Goal: Task Accomplishment & Management: Manage account settings

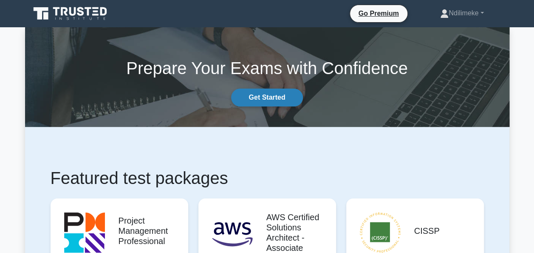
click at [255, 95] on link "Get Started" at bounding box center [266, 97] width 71 height 18
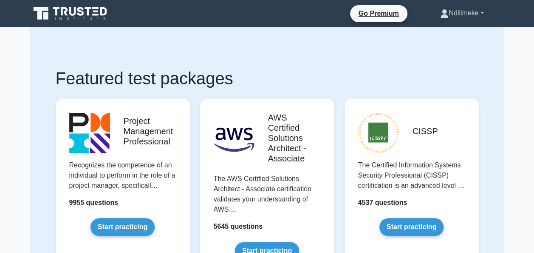
click at [482, 12] on link "Ndilimeke" at bounding box center [462, 13] width 84 height 17
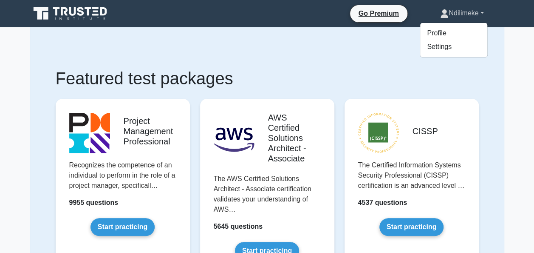
click at [482, 12] on link "Ndilimeke" at bounding box center [462, 13] width 84 height 17
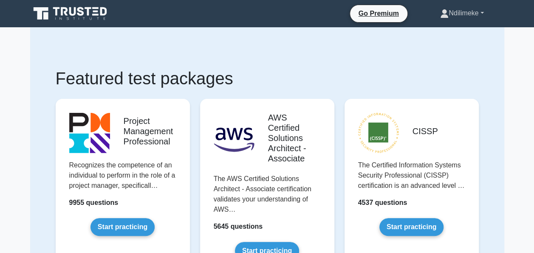
click at [482, 12] on link "Ndilimeke" at bounding box center [462, 13] width 84 height 17
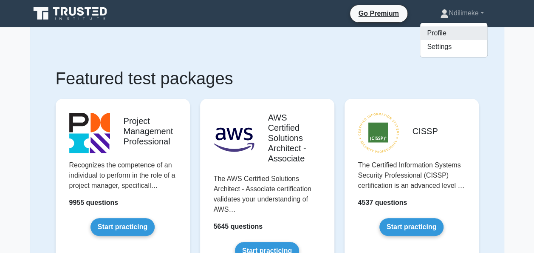
click at [436, 34] on link "Profile" at bounding box center [454, 33] width 67 height 14
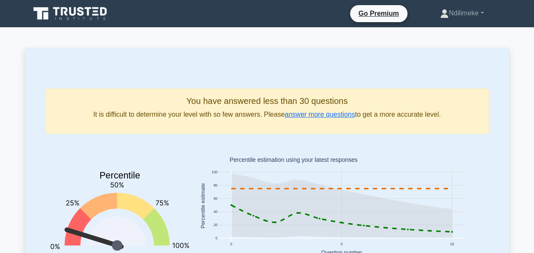
scroll to position [43, 0]
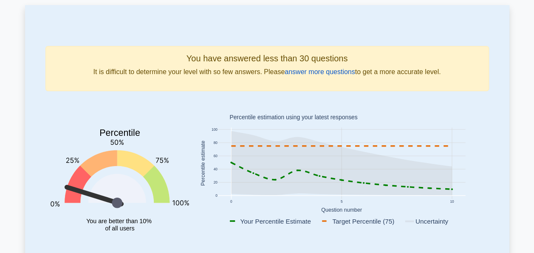
click at [310, 72] on link "answer more questions" at bounding box center [320, 71] width 70 height 7
click at [310, 74] on link "answer more questions" at bounding box center [320, 71] width 70 height 7
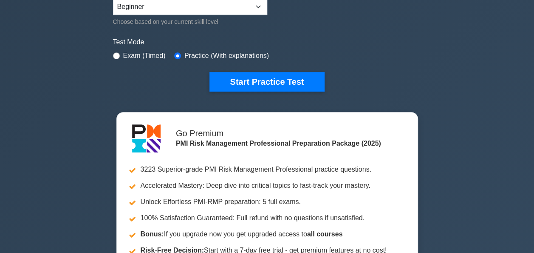
scroll to position [255, 0]
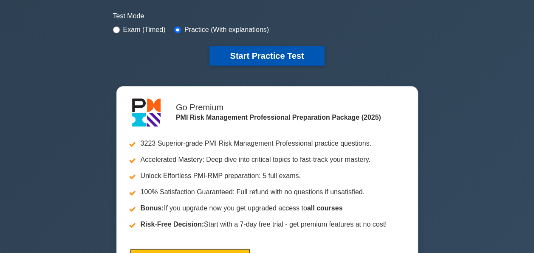
click at [241, 52] on button "Start Practice Test" at bounding box center [267, 56] width 115 height 20
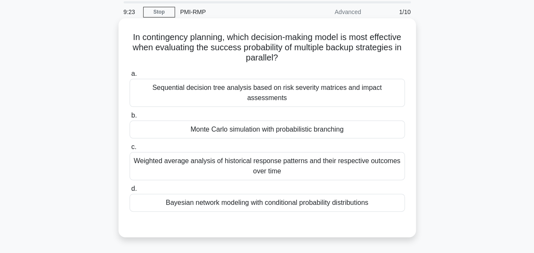
scroll to position [43, 0]
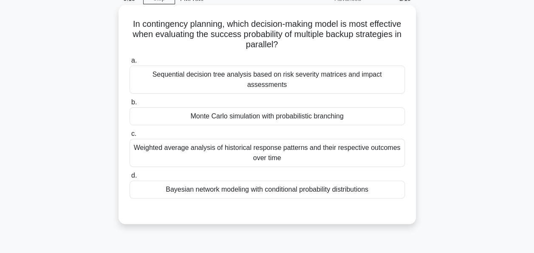
click at [216, 107] on div "Monte Carlo simulation with probabilistic branching" at bounding box center [268, 116] width 276 height 18
click at [130, 105] on input "b. Monte Carlo simulation with probabilistic branching" at bounding box center [130, 102] width 0 height 6
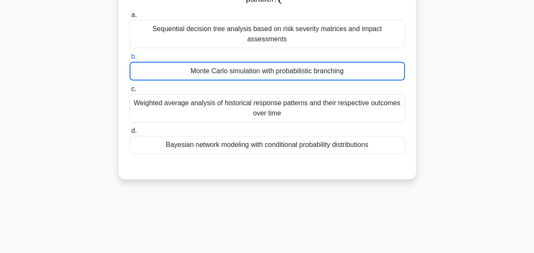
scroll to position [0, 0]
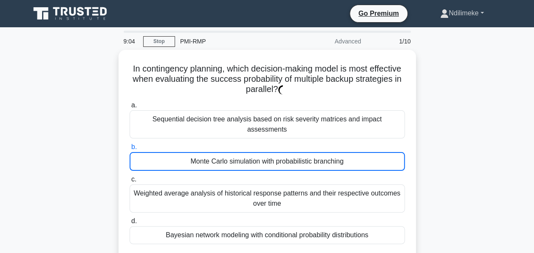
click at [483, 12] on link "Ndilimeke" at bounding box center [462, 13] width 84 height 17
click at [436, 31] on link "Profile" at bounding box center [454, 33] width 67 height 14
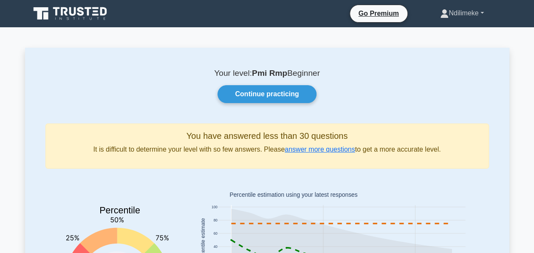
drag, startPoint x: 470, startPoint y: 14, endPoint x: 452, endPoint y: 7, distance: 19.0
click at [452, 7] on link "Ndilimeke" at bounding box center [462, 13] width 84 height 17
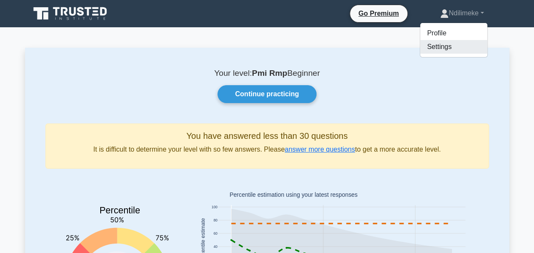
click at [441, 45] on link "Settings" at bounding box center [454, 47] width 67 height 14
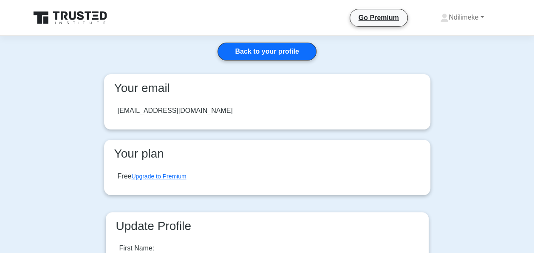
drag, startPoint x: 210, startPoint y: 110, endPoint x: 102, endPoint y: 101, distance: 108.8
click at [102, 101] on div "Your email [EMAIL_ADDRESS][DOMAIN_NAME] Your plan Free Upgrade to Premium" at bounding box center [267, 139] width 337 height 131
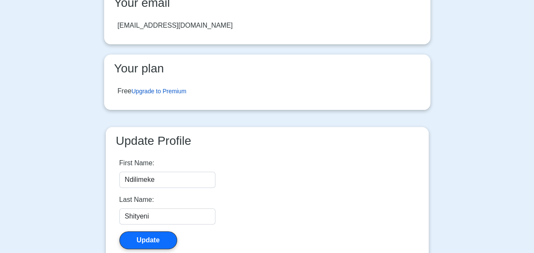
scroll to position [43, 0]
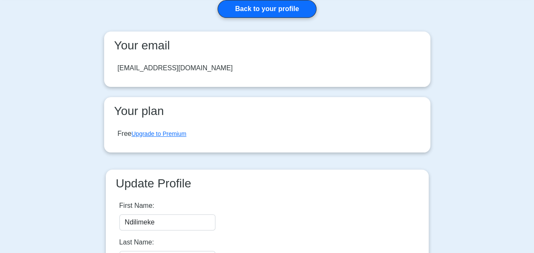
click at [157, 68] on div "[EMAIL_ADDRESS][DOMAIN_NAME]" at bounding box center [175, 68] width 115 height 10
click at [162, 69] on div "[EMAIL_ADDRESS][DOMAIN_NAME]" at bounding box center [175, 68] width 115 height 10
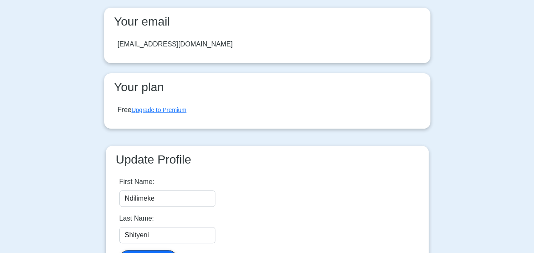
scroll to position [170, 0]
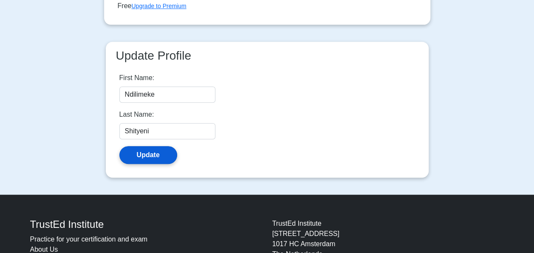
click at [149, 156] on button "Update" at bounding box center [148, 155] width 58 height 18
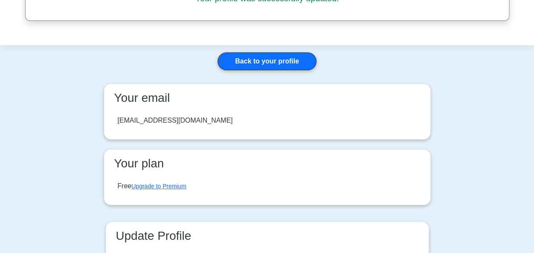
scroll to position [85, 0]
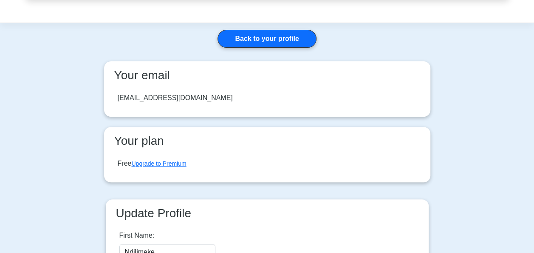
click at [197, 99] on div "[EMAIL_ADDRESS][DOMAIN_NAME]" at bounding box center [175, 98] width 115 height 10
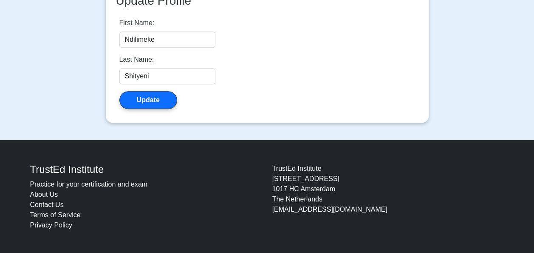
scroll to position [255, 0]
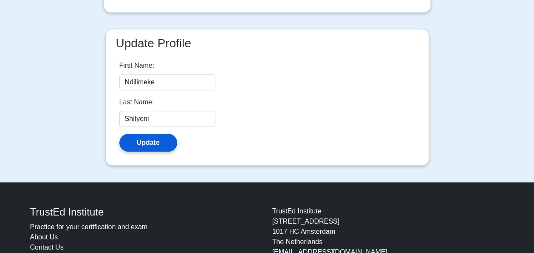
click at [154, 141] on button "Update" at bounding box center [148, 143] width 58 height 18
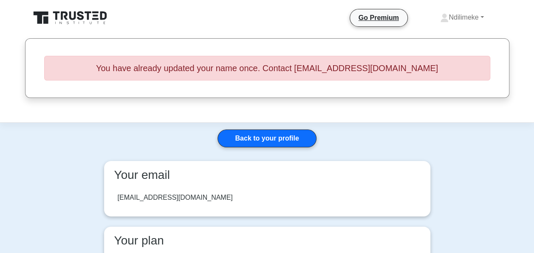
drag, startPoint x: 159, startPoint y: 191, endPoint x: 161, endPoint y: 199, distance: 8.3
click at [159, 193] on div "nshityeni@soafrspm.education" at bounding box center [267, 197] width 313 height 24
drag, startPoint x: 164, startPoint y: 196, endPoint x: 166, endPoint y: 188, distance: 8.1
click at [164, 195] on div "nshityeni@soafrspm.education" at bounding box center [175, 197] width 115 height 10
click at [483, 17] on link "Ndilimeke" at bounding box center [462, 17] width 84 height 17
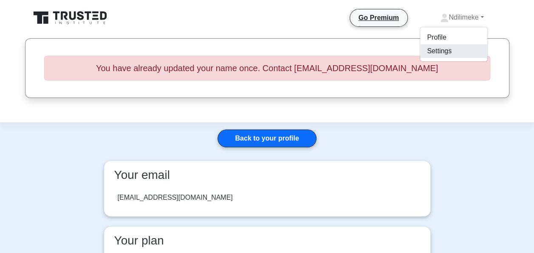
click at [444, 49] on link "Settings" at bounding box center [454, 51] width 67 height 14
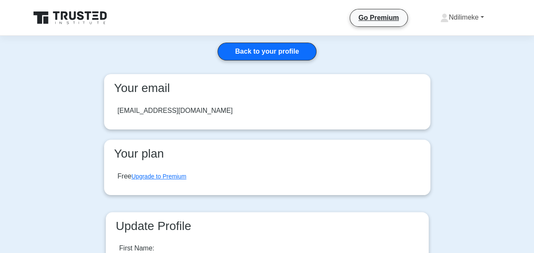
click at [441, 19] on icon at bounding box center [445, 20] width 8 height 3
drag, startPoint x: 72, startPoint y: 24, endPoint x: 40, endPoint y: 43, distance: 37.3
click at [40, 43] on main "Back to your profile Your email nshityeni@soafrspm.education Your plan Free Upg…" at bounding box center [267, 200] width 534 height 329
click at [289, 50] on link "Back to your profile" at bounding box center [267, 52] width 99 height 18
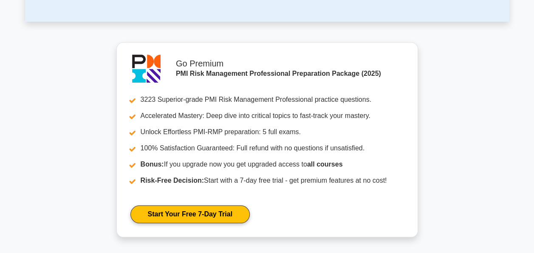
scroll to position [340, 0]
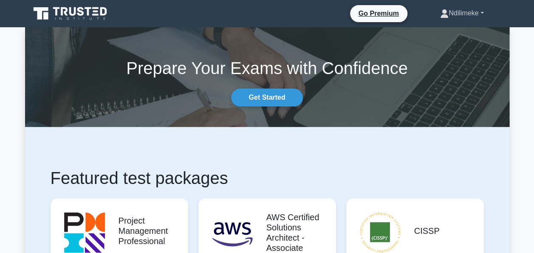
click at [458, 13] on link "Ndilimeke" at bounding box center [462, 13] width 84 height 17
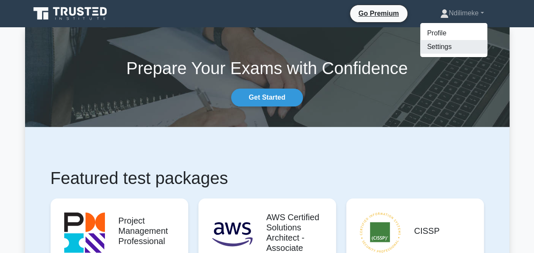
click at [437, 48] on link "Settings" at bounding box center [454, 47] width 67 height 14
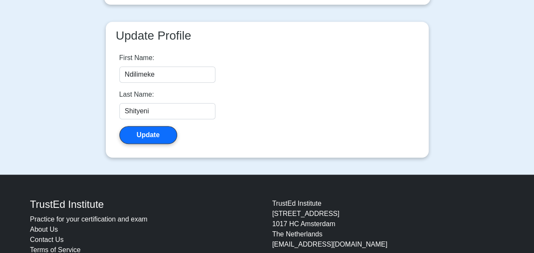
scroll to position [213, 0]
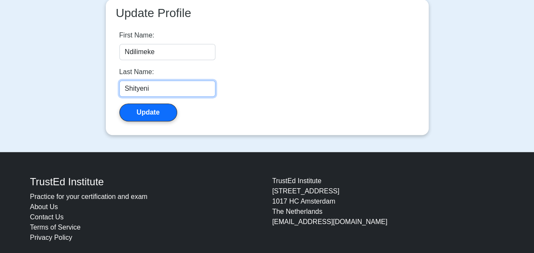
click at [172, 86] on input "Shityeni" at bounding box center [167, 88] width 96 height 16
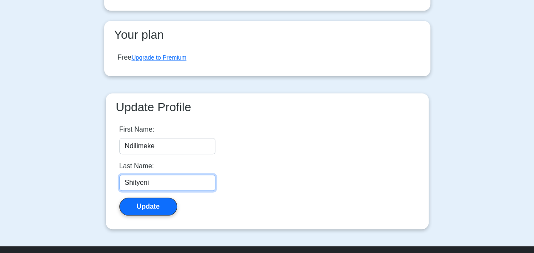
scroll to position [0, 0]
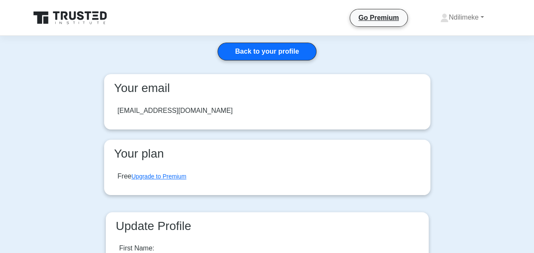
click at [177, 111] on div "[EMAIL_ADDRESS][DOMAIN_NAME]" at bounding box center [175, 110] width 115 height 10
click at [143, 108] on div "[EMAIL_ADDRESS][DOMAIN_NAME]" at bounding box center [175, 110] width 115 height 10
